Goal: Navigation & Orientation: Find specific page/section

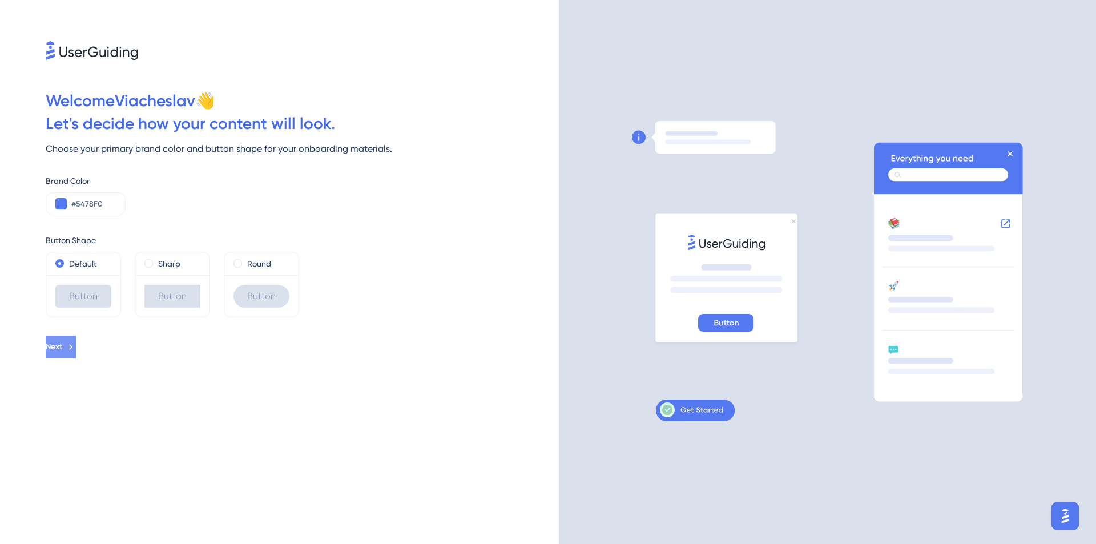
click at [76, 353] on button "Next" at bounding box center [61, 347] width 30 height 23
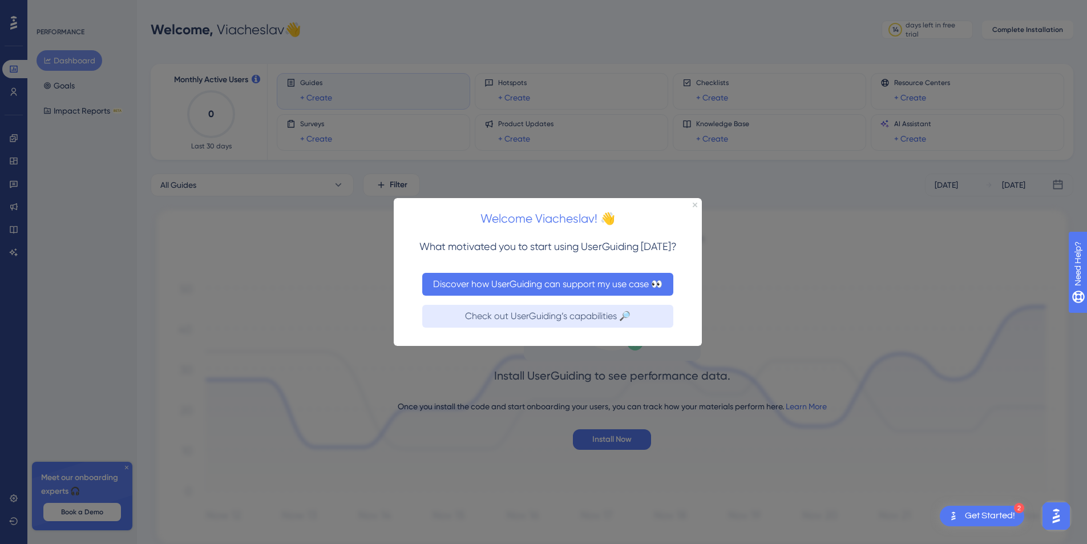
click at [568, 282] on button "Discover how UserGuiding can support my use case 👀" at bounding box center [547, 283] width 251 height 23
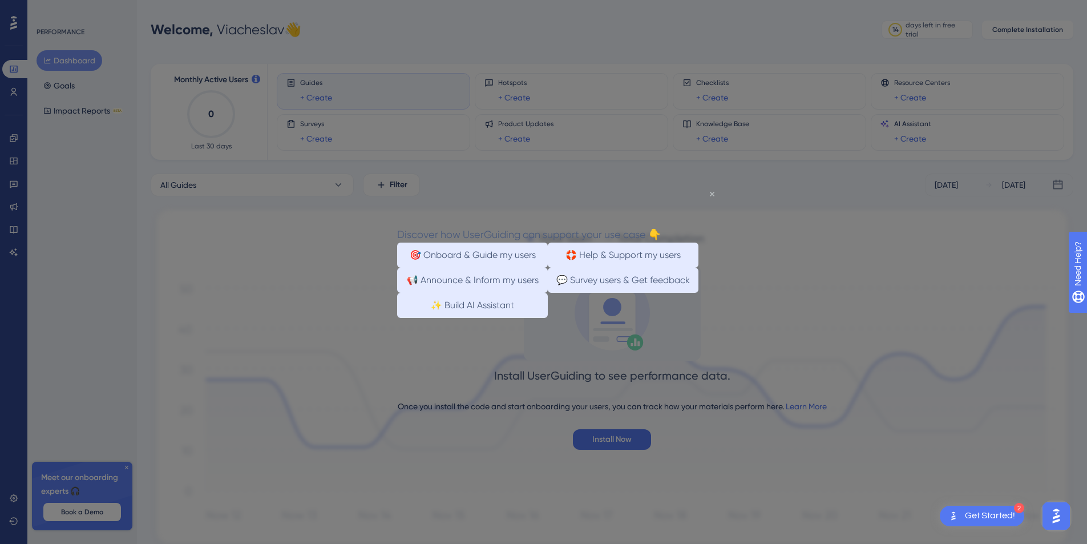
click at [712, 195] on icon "Close Preview" at bounding box center [712, 193] width 5 height 5
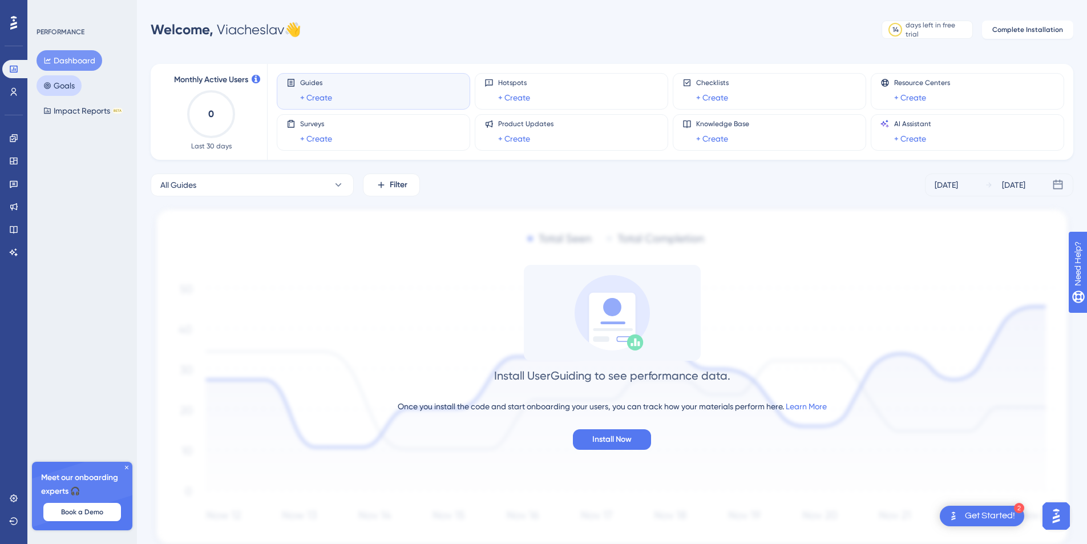
click at [59, 88] on button "Goals" at bounding box center [59, 85] width 45 height 21
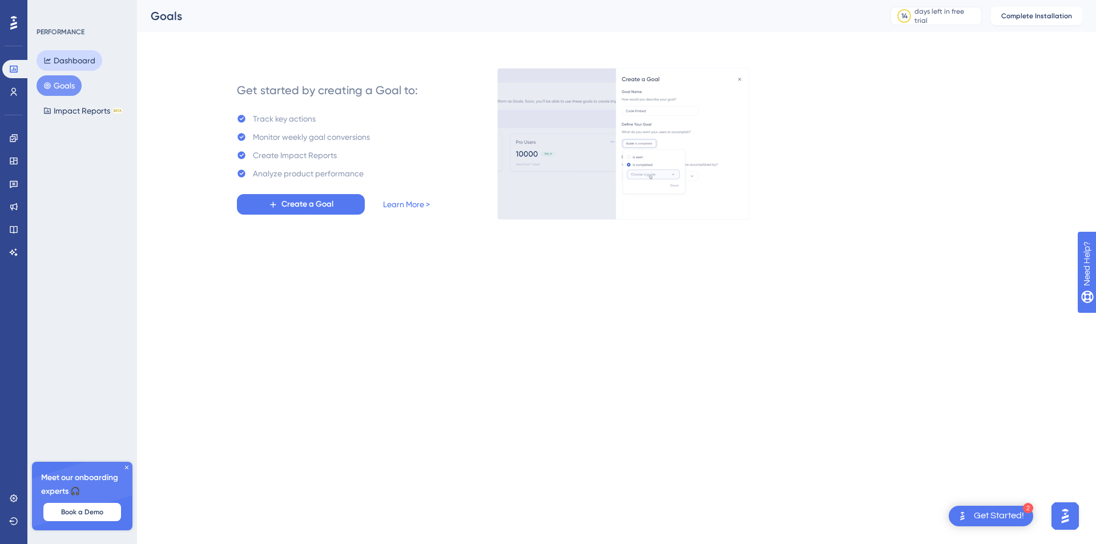
click at [79, 55] on button "Dashboard" at bounding box center [70, 60] width 66 height 21
